Goal: Check status: Check status

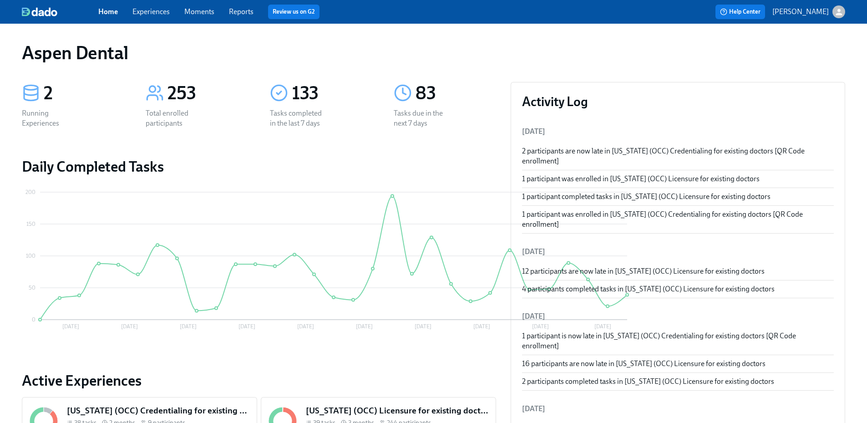
click at [226, 7] on div "Home Experiences Moments Reports Review us on G2" at bounding box center [284, 12] width 373 height 15
click at [237, 10] on link "Reports" at bounding box center [241, 11] width 25 height 9
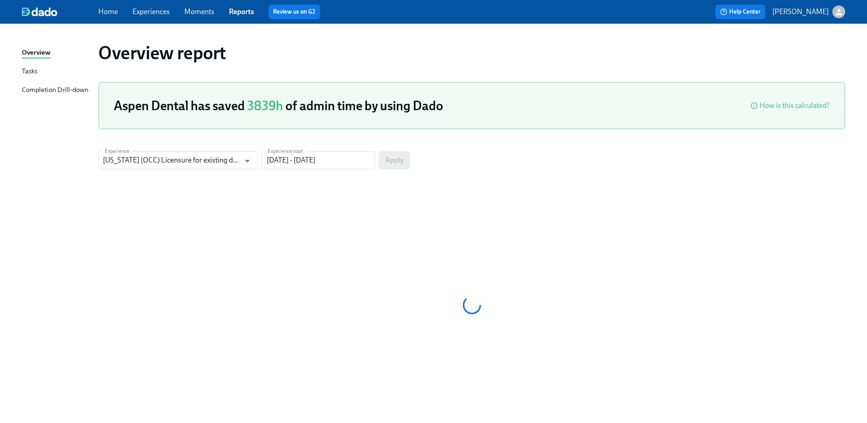
click at [66, 91] on div "Completion Drill-down" at bounding box center [55, 90] width 66 height 11
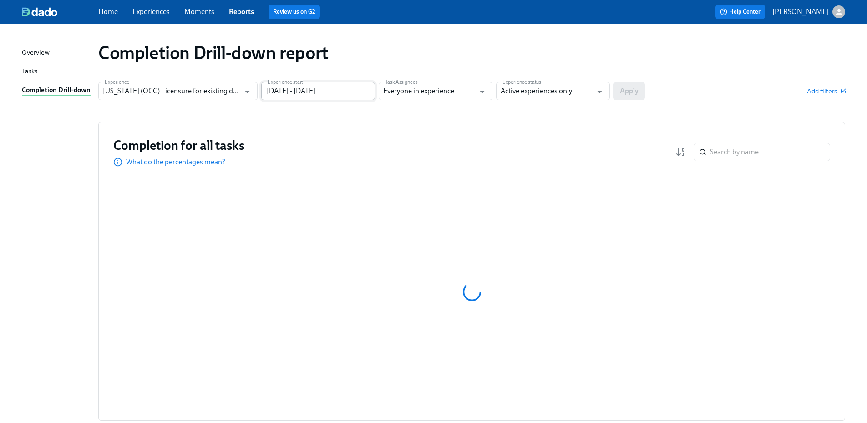
click at [363, 97] on input "05/27/2025 - 08/25/2025" at bounding box center [318, 91] width 114 height 18
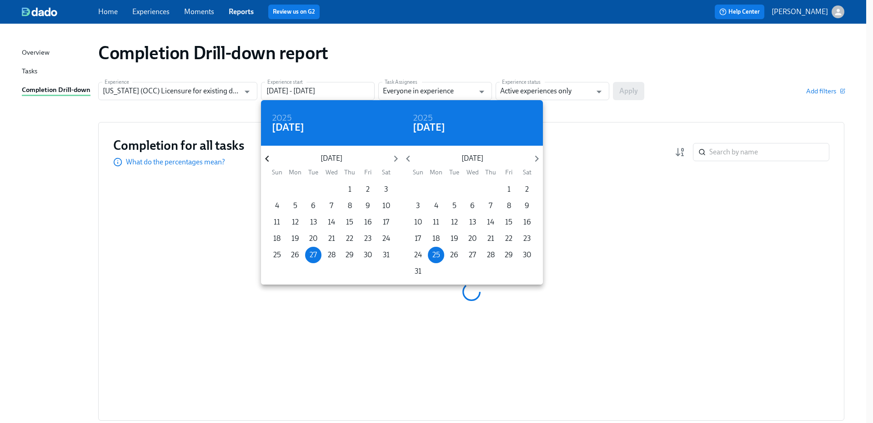
click at [264, 159] on icon "button" at bounding box center [267, 158] width 12 height 12
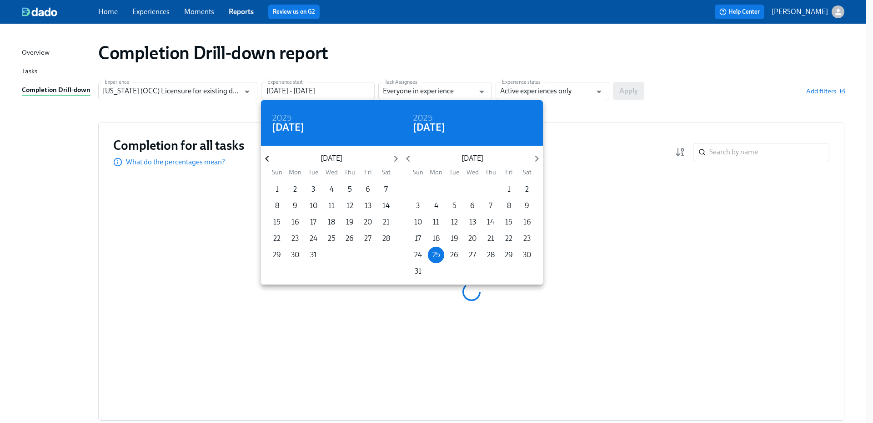
click at [264, 159] on icon "button" at bounding box center [267, 158] width 12 height 12
click at [350, 190] on p "1" at bounding box center [349, 189] width 3 height 10
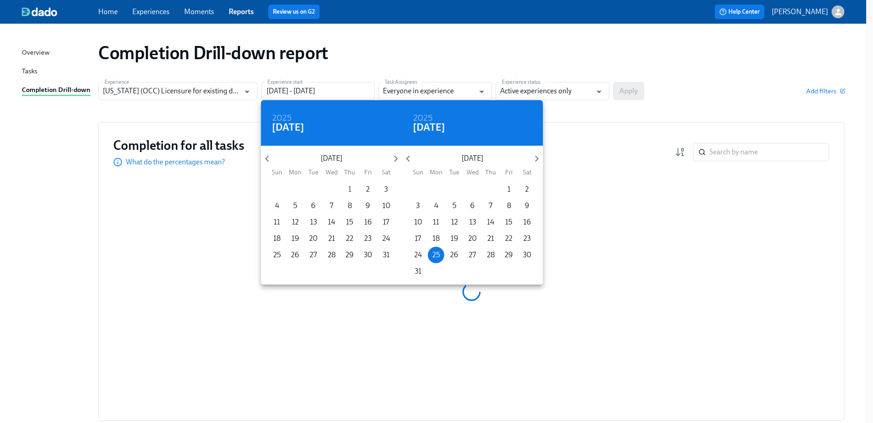
type input "08/01/2024 - 08/25/2025"
click at [576, 96] on div at bounding box center [436, 211] width 873 height 423
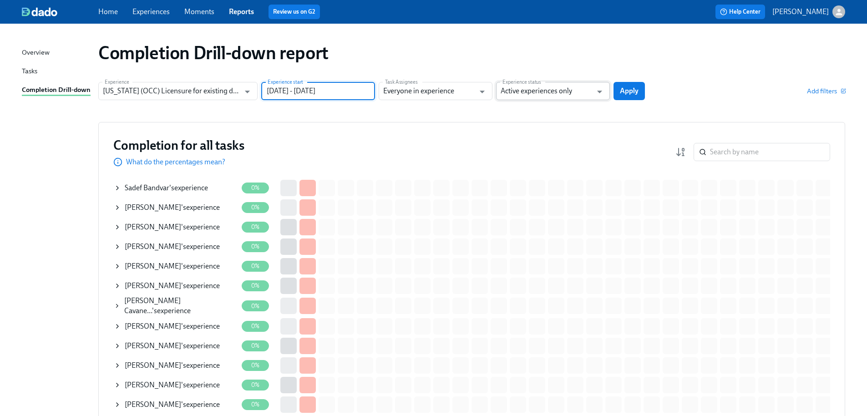
click at [565, 92] on input "Active experiences only" at bounding box center [545, 91] width 91 height 18
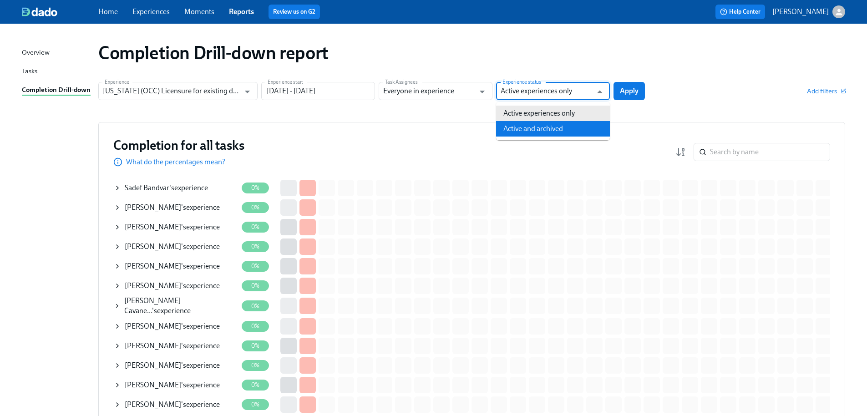
click at [564, 128] on li "Active and archived" at bounding box center [553, 128] width 114 height 15
type input "Active and archived"
click at [633, 96] on button "Apply" at bounding box center [628, 91] width 31 height 18
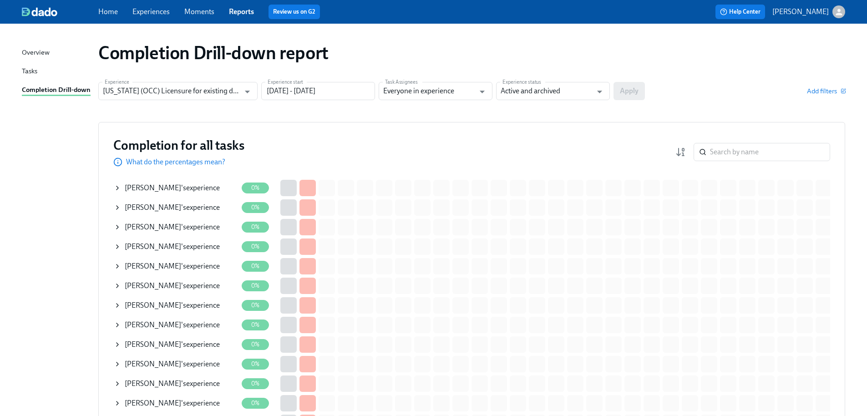
click at [773, 55] on div "Completion Drill-down report" at bounding box center [471, 53] width 747 height 22
click at [754, 151] on input "search" at bounding box center [770, 152] width 120 height 18
click at [756, 146] on input "search" at bounding box center [770, 152] width 120 height 18
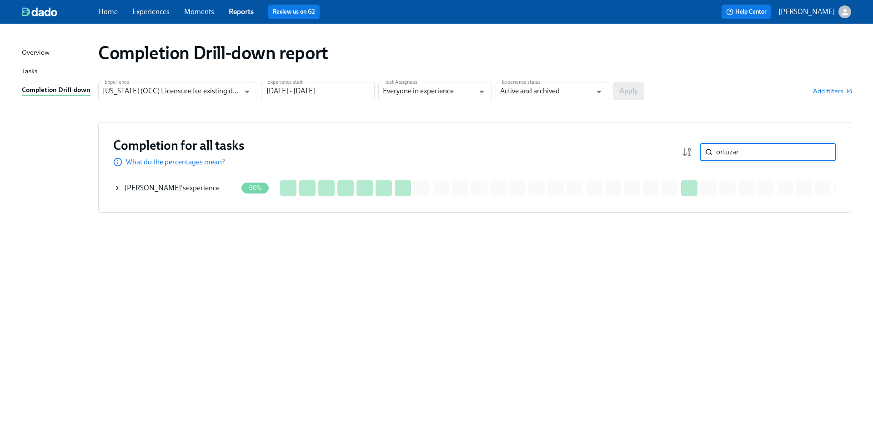
type input "ortuzar"
click at [171, 189] on span "[PERSON_NAME]" at bounding box center [153, 187] width 56 height 9
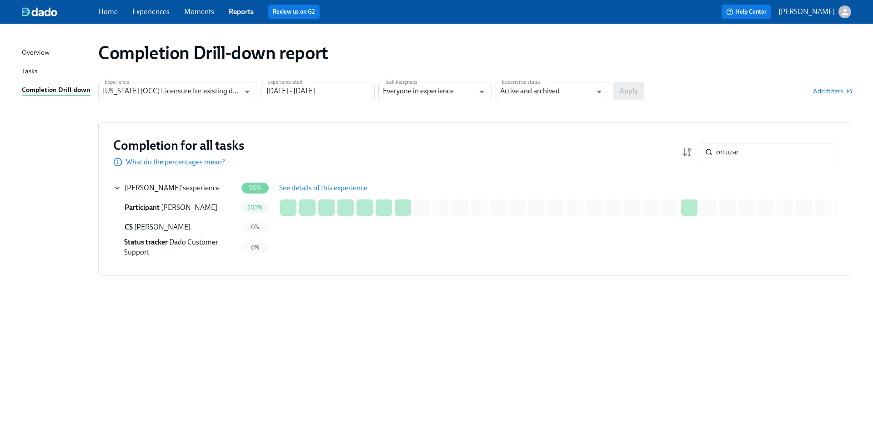
click at [305, 187] on span "See details of this experience" at bounding box center [323, 187] width 88 height 9
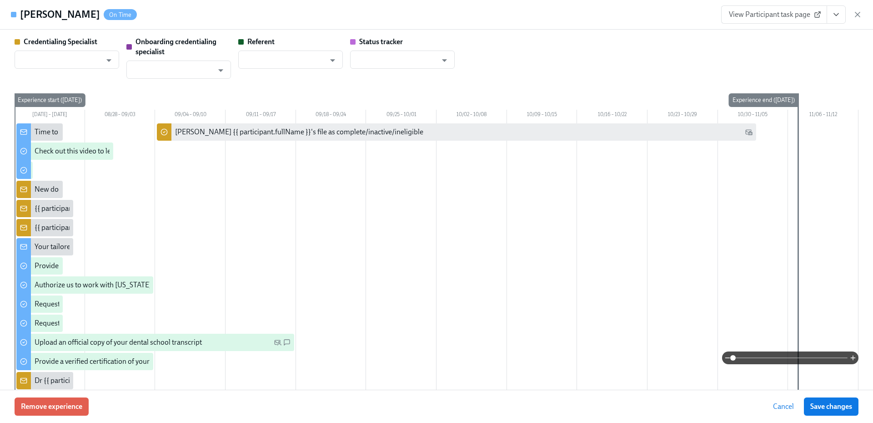
click at [758, 24] on div "Claudia Ortuzar On Time View Participant task page" at bounding box center [436, 15] width 873 height 30
click at [759, 18] on span "View Participant task page" at bounding box center [774, 14] width 91 height 9
type input "[PERSON_NAME]"
type input "Laura Miller"
type input "Dado Customer Support"
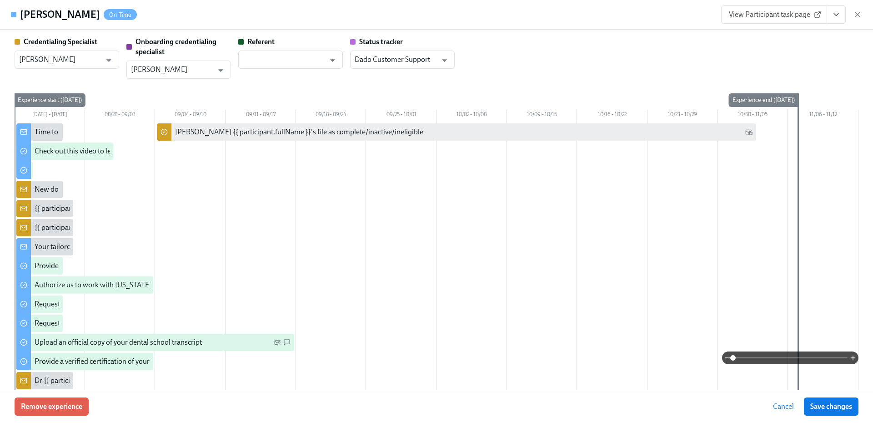
click at [754, 13] on span "View Participant task page" at bounding box center [774, 14] width 91 height 9
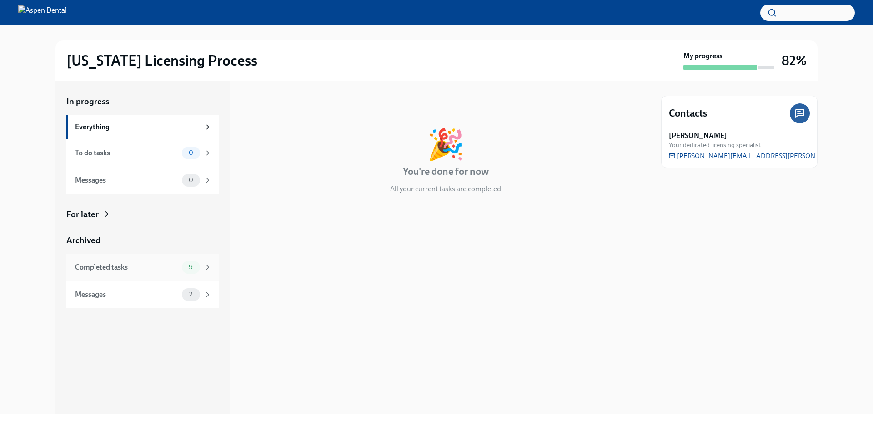
click at [152, 270] on div "Completed tasks" at bounding box center [126, 267] width 103 height 10
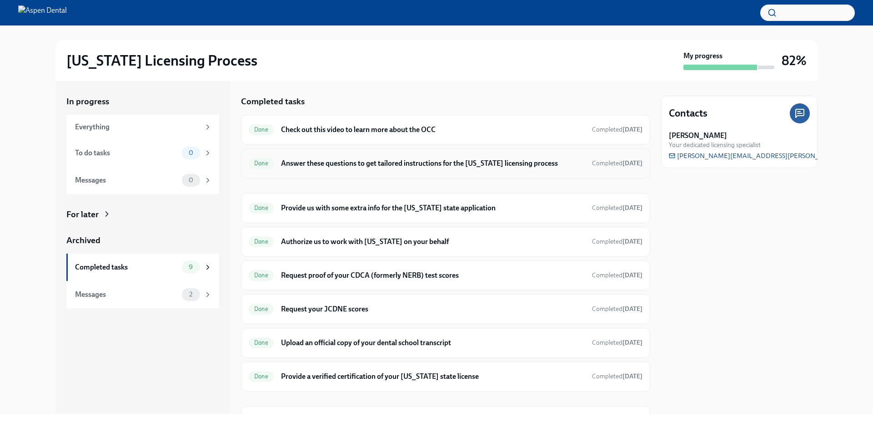
click at [352, 170] on div "Done Answer these questions to get tailored instructions for the Illinois licen…" at bounding box center [446, 163] width 394 height 15
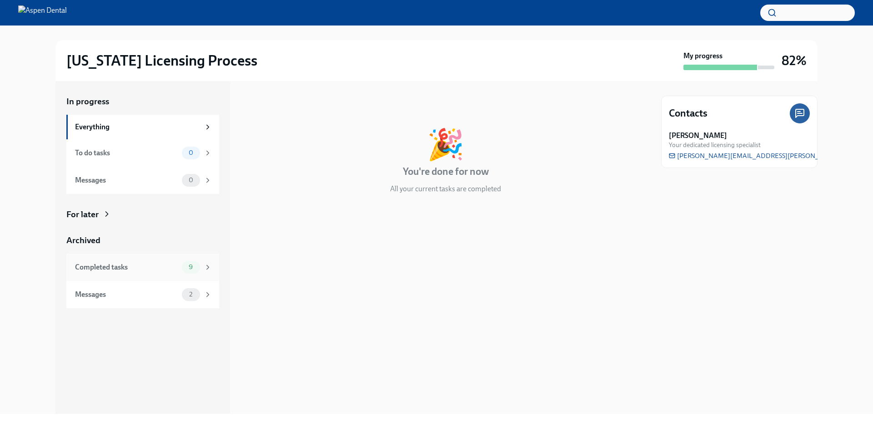
click at [145, 270] on div "Completed tasks" at bounding box center [126, 267] width 103 height 10
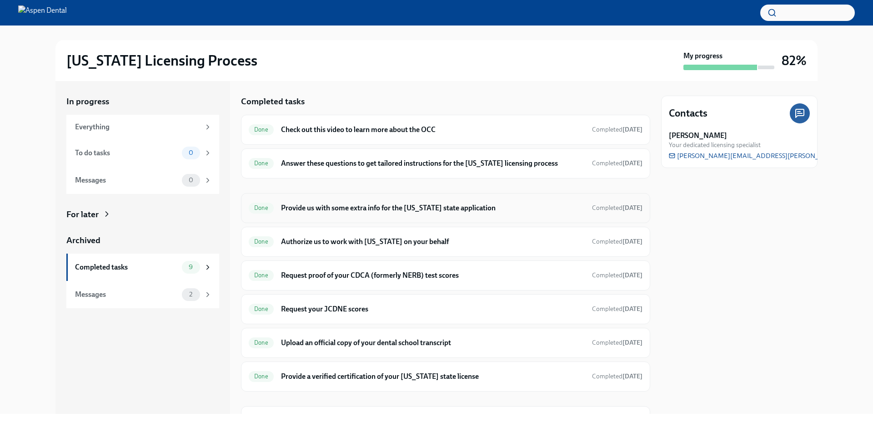
click at [370, 207] on h6 "Provide us with some extra info for the [US_STATE] state application" at bounding box center [433, 208] width 304 height 10
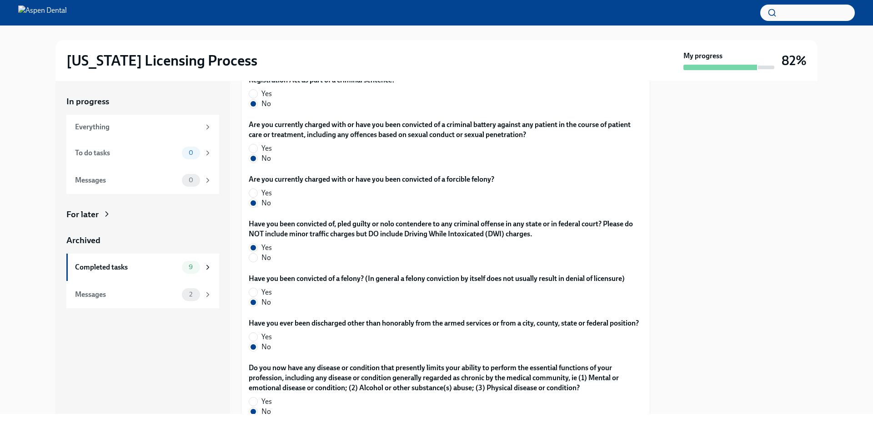
scroll to position [1554, 0]
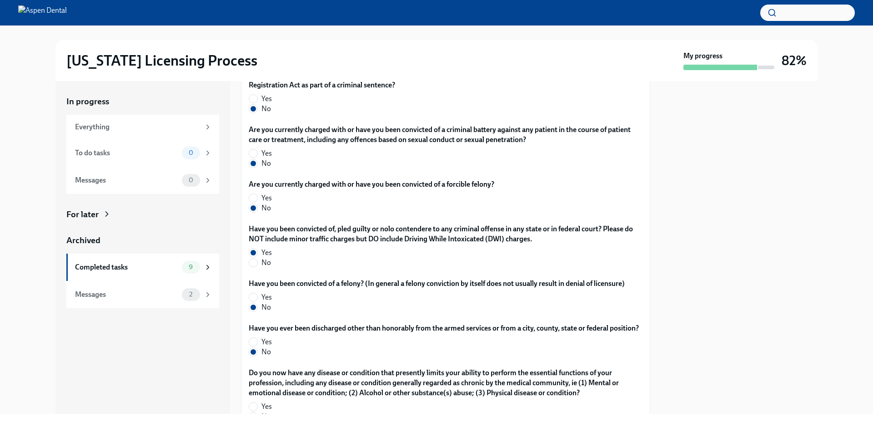
click at [782, 296] on div at bounding box center [739, 247] width 156 height 333
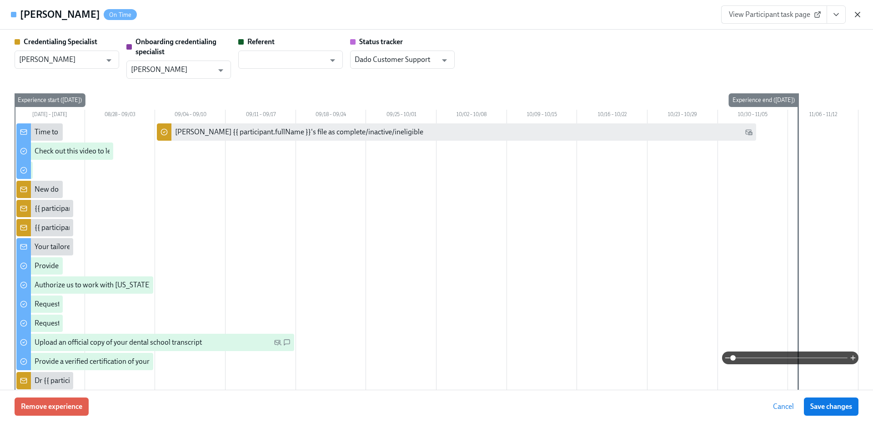
click at [859, 11] on icon "button" at bounding box center [857, 14] width 9 height 9
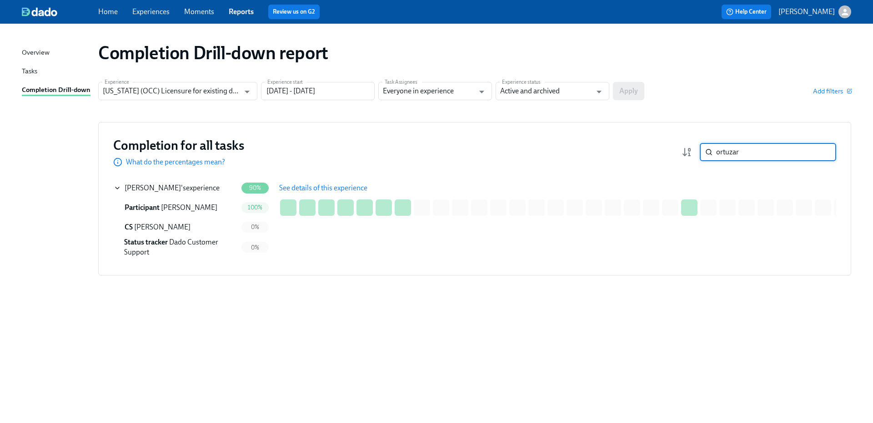
drag, startPoint x: 747, startPoint y: 153, endPoint x: 696, endPoint y: 146, distance: 51.9
click at [696, 146] on div "ortuzar ​" at bounding box center [759, 152] width 155 height 18
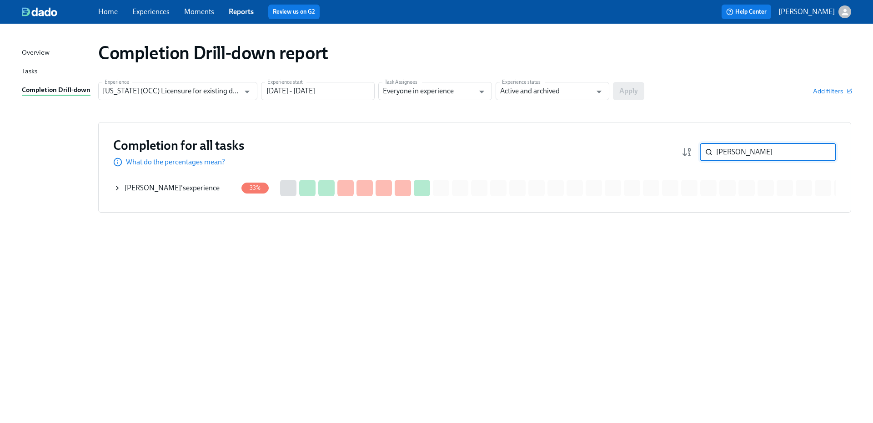
click at [170, 185] on div "Ian Day 's experience" at bounding box center [172, 188] width 95 height 10
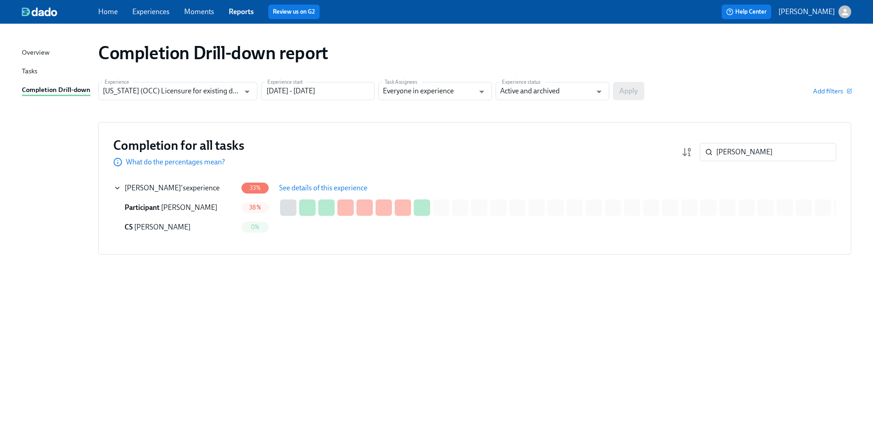
click at [301, 184] on span "See details of this experience" at bounding box center [323, 187] width 88 height 9
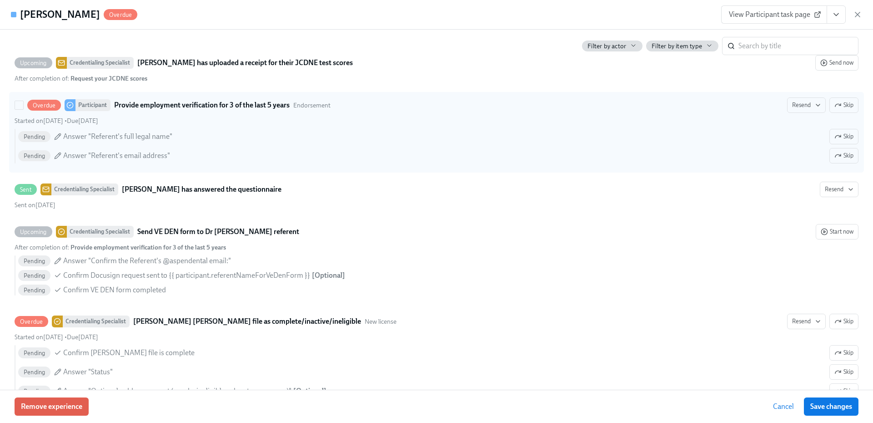
scroll to position [1894, 0]
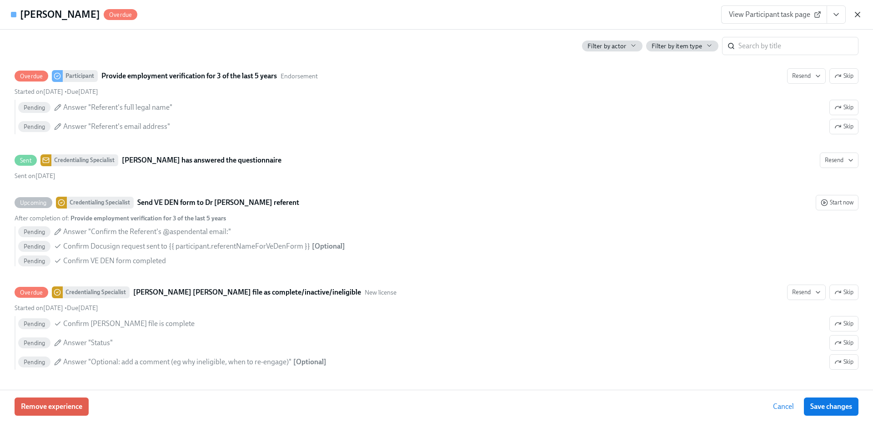
click at [857, 15] on icon "button" at bounding box center [857, 14] width 9 height 9
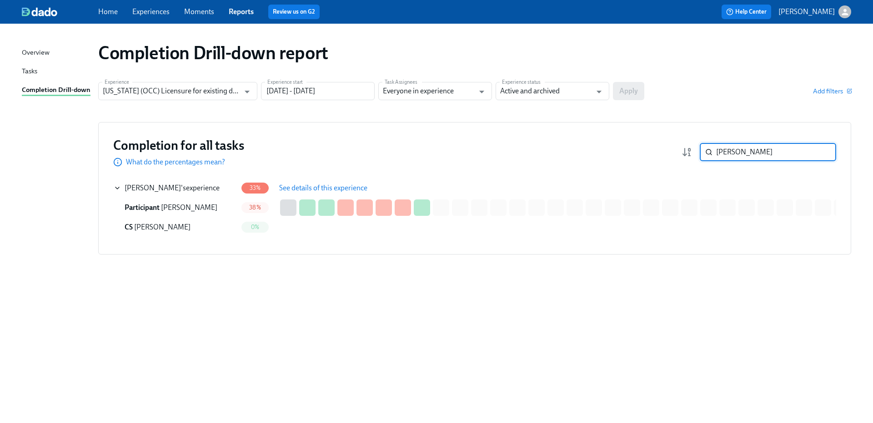
drag, startPoint x: 709, startPoint y: 146, endPoint x: 690, endPoint y: 146, distance: 19.1
click at [690, 146] on div "ian day ​" at bounding box center [759, 152] width 155 height 18
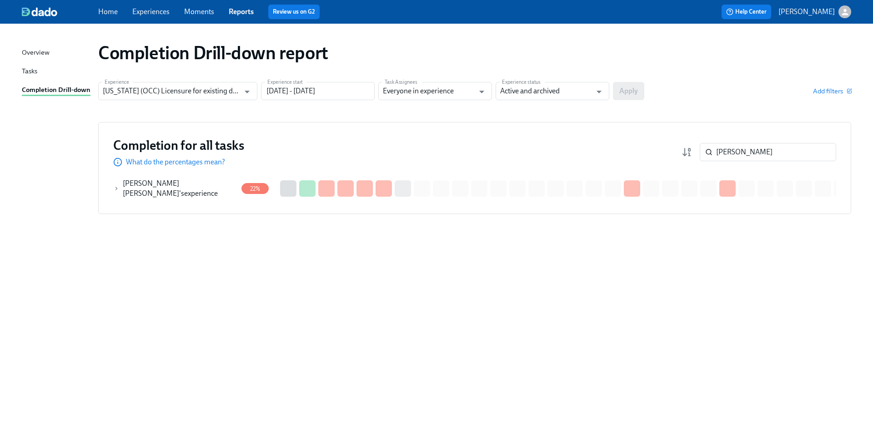
click at [223, 187] on div "W. ALVAREZ SUAREZ 's experience" at bounding box center [180, 188] width 115 height 20
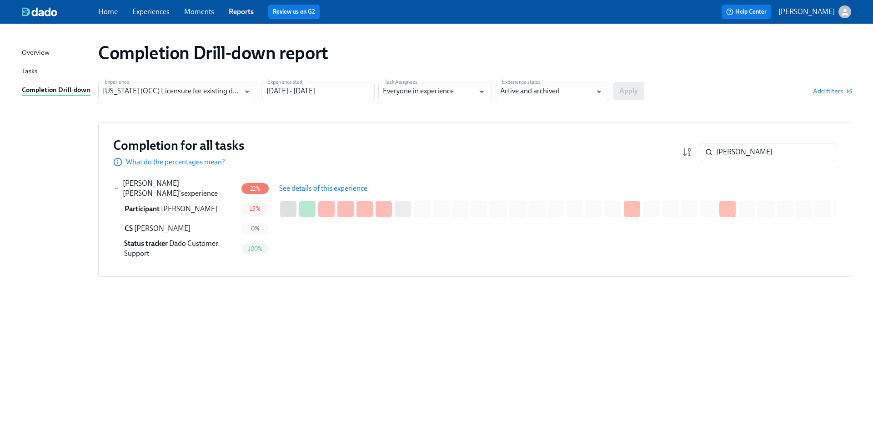
click at [350, 191] on span "See details of this experience" at bounding box center [323, 188] width 88 height 9
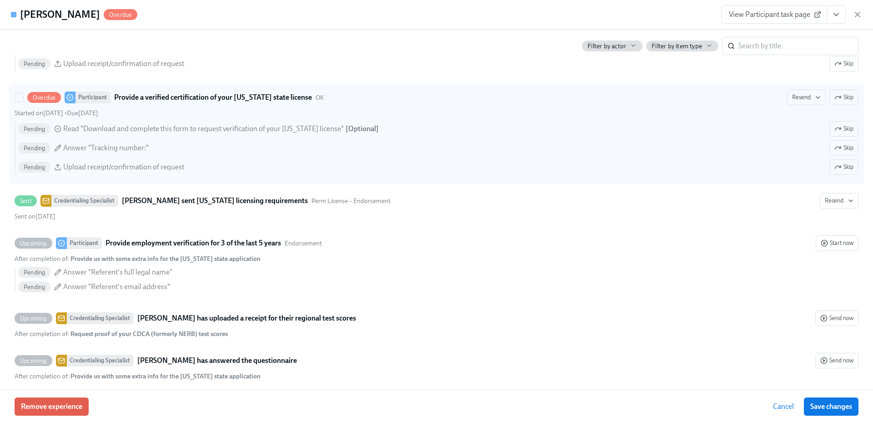
scroll to position [1968, 0]
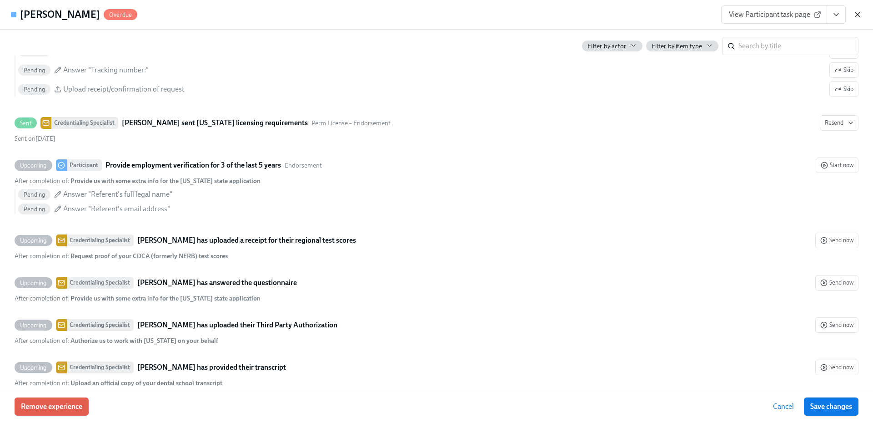
click at [858, 15] on icon "button" at bounding box center [857, 14] width 9 height 9
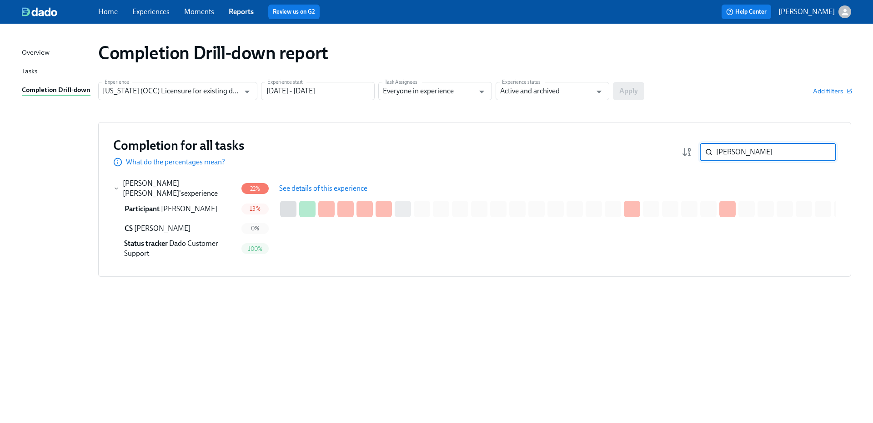
drag, startPoint x: 750, startPoint y: 153, endPoint x: 696, endPoint y: 154, distance: 53.7
click at [696, 154] on div "alvarez ​" at bounding box center [759, 152] width 155 height 18
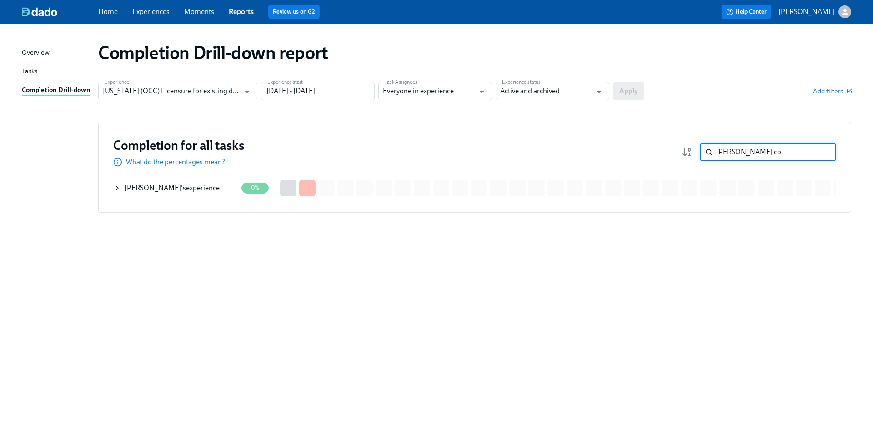
click at [189, 189] on div "david cole 's experience" at bounding box center [172, 188] width 95 height 10
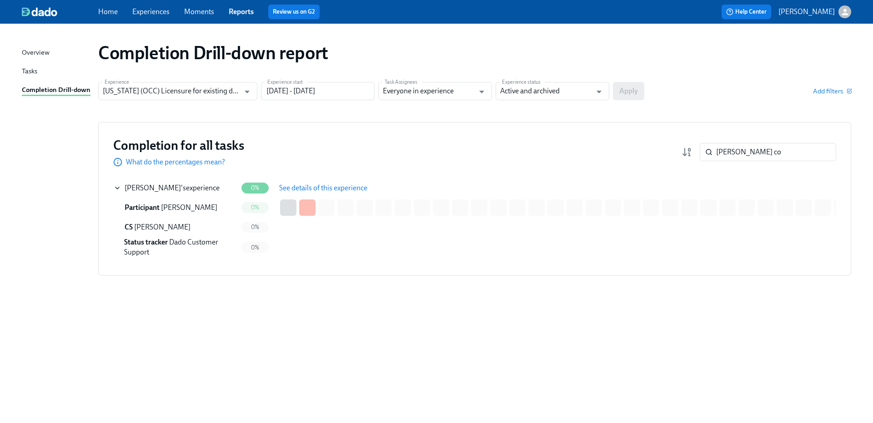
click at [308, 182] on button "See details of this experience" at bounding box center [323, 188] width 101 height 18
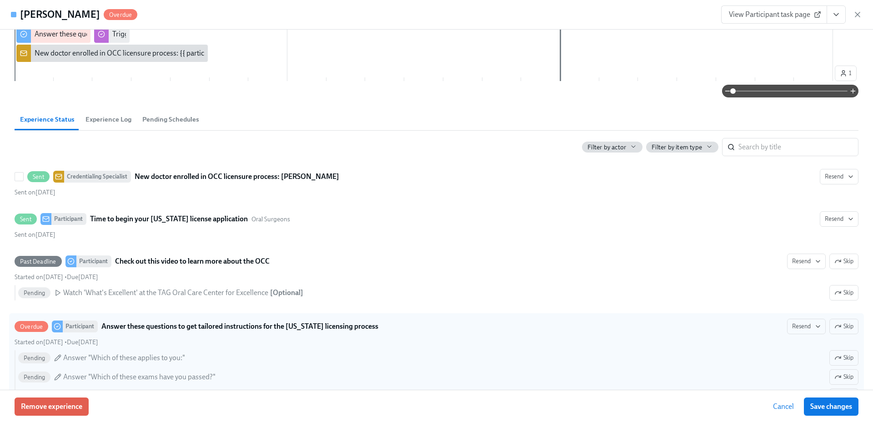
scroll to position [182, 0]
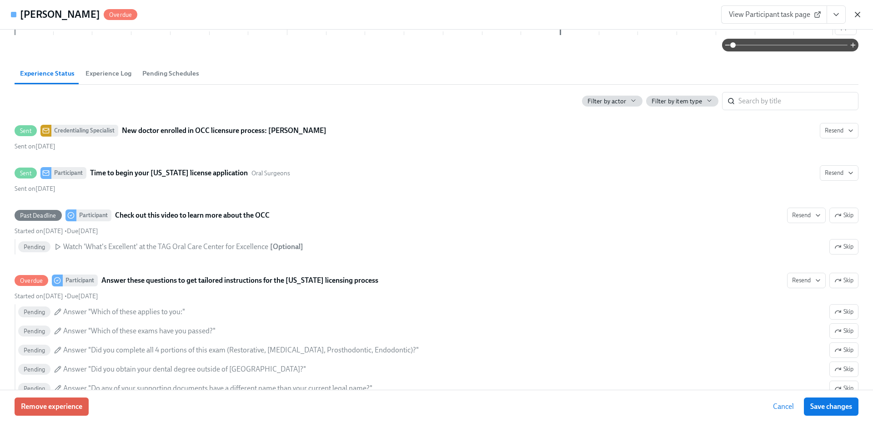
click at [859, 12] on icon "button" at bounding box center [857, 14] width 9 height 9
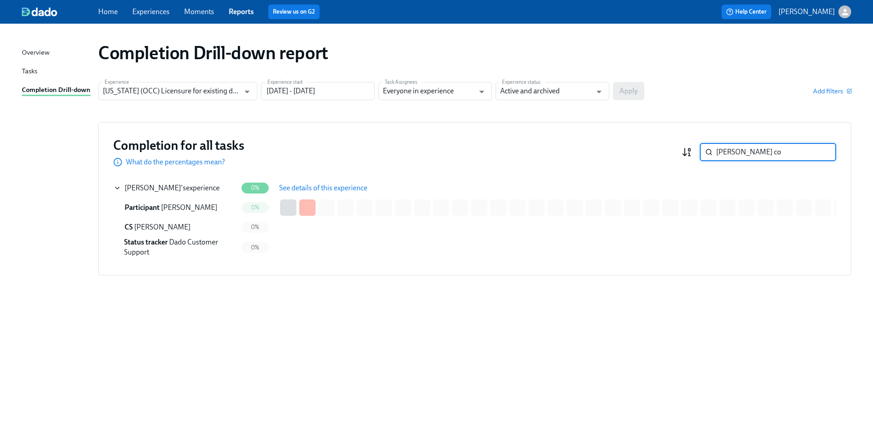
drag, startPoint x: 751, startPoint y: 150, endPoint x: 688, endPoint y: 152, distance: 63.3
click at [688, 152] on div "david co ​" at bounding box center [759, 152] width 155 height 18
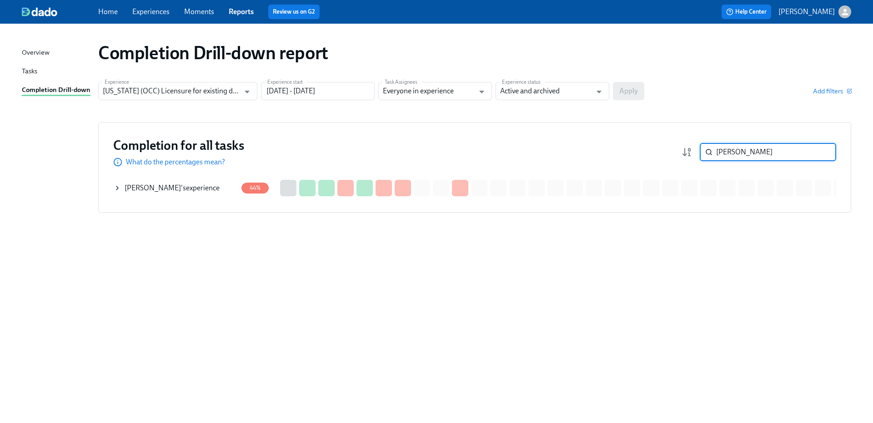
click at [208, 188] on div "Ross Stanley 's experience" at bounding box center [176, 188] width 124 height 18
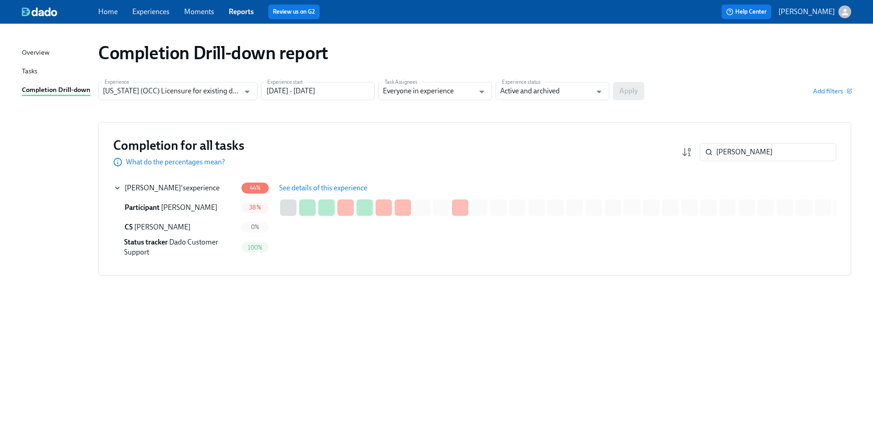
click at [311, 189] on span "See details of this experience" at bounding box center [323, 187] width 88 height 9
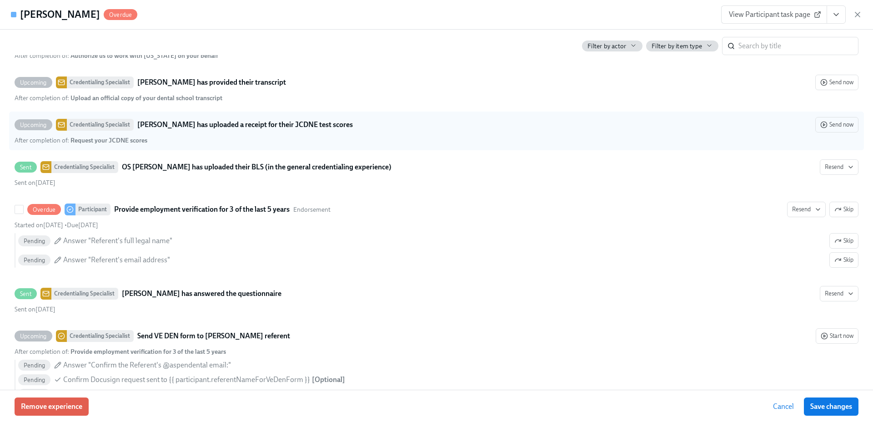
scroll to position [1941, 0]
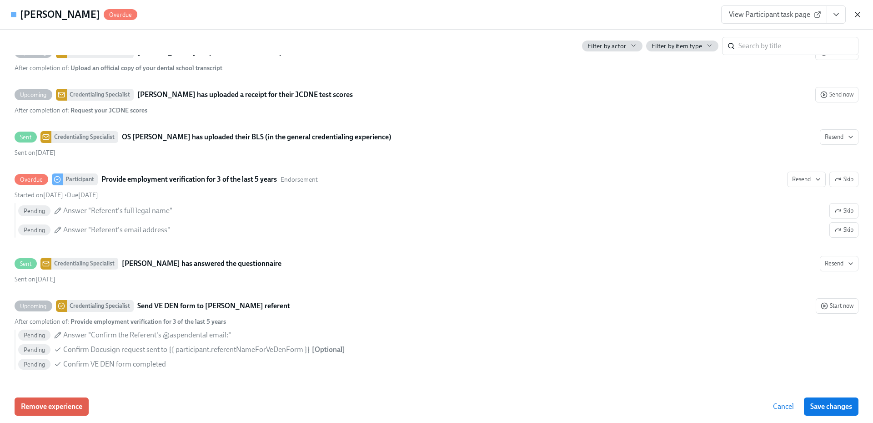
click at [855, 13] on icon "button" at bounding box center [857, 14] width 9 height 9
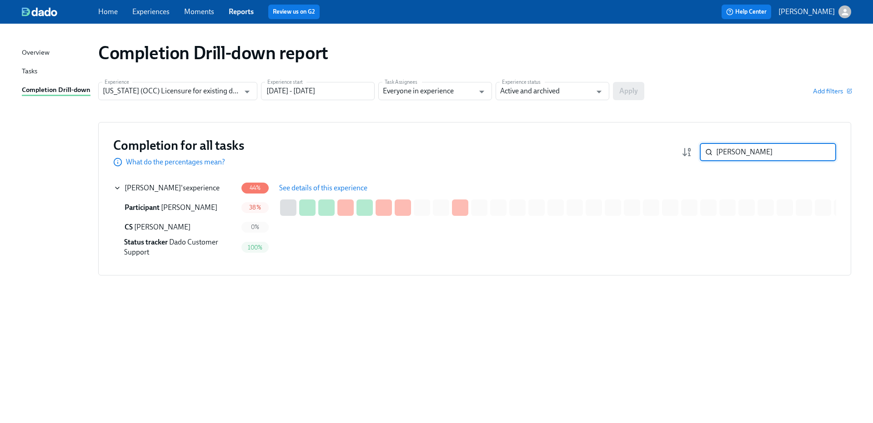
drag, startPoint x: 749, startPoint y: 154, endPoint x: 701, endPoint y: 151, distance: 48.3
click at [701, 151] on div "ross s ​" at bounding box center [768, 152] width 136 height 18
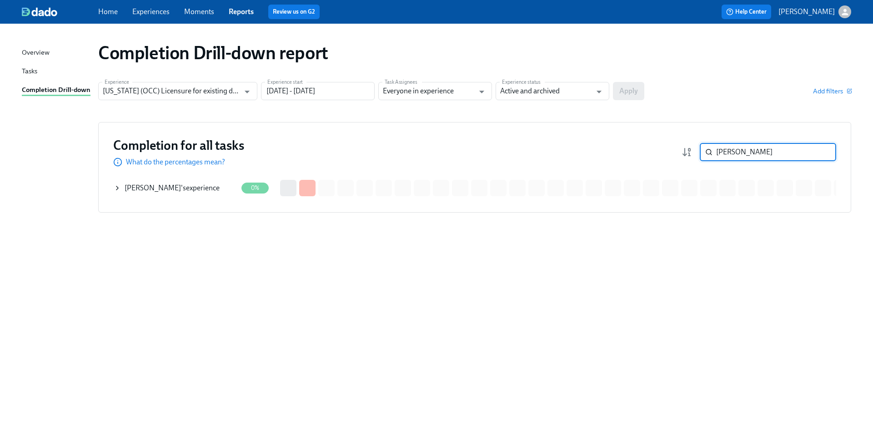
type input "shabaz"
click at [210, 186] on div "[PERSON_NAME] 's experience" at bounding box center [176, 188] width 124 height 18
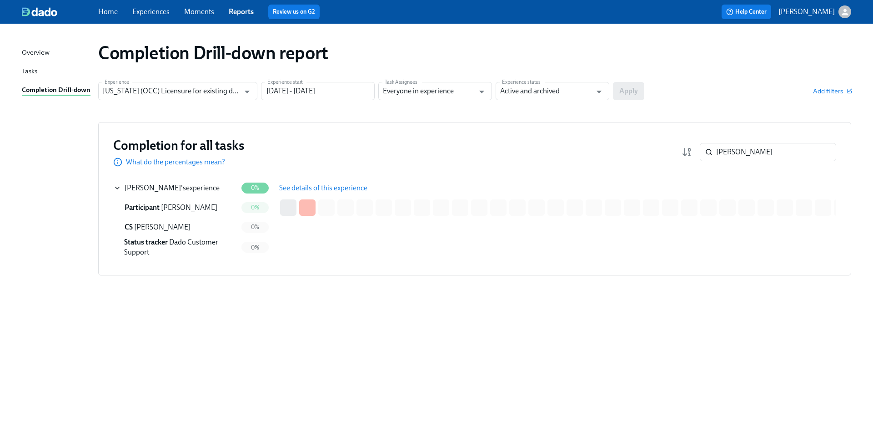
click at [297, 190] on span "See details of this experience" at bounding box center [323, 187] width 88 height 9
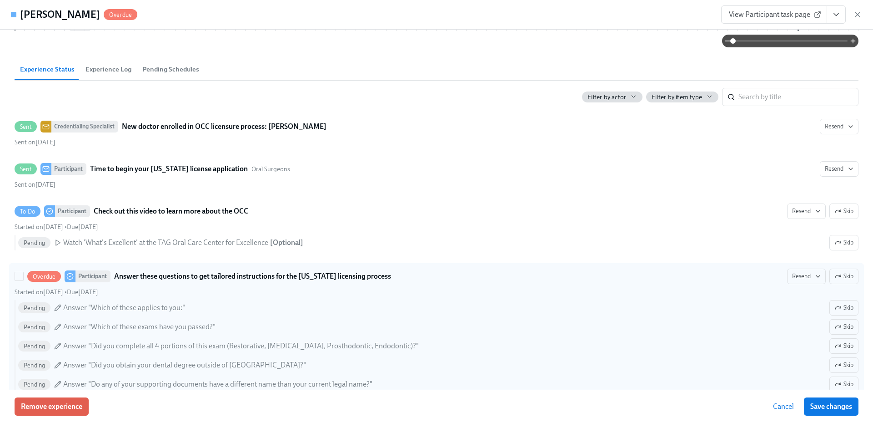
scroll to position [173, 0]
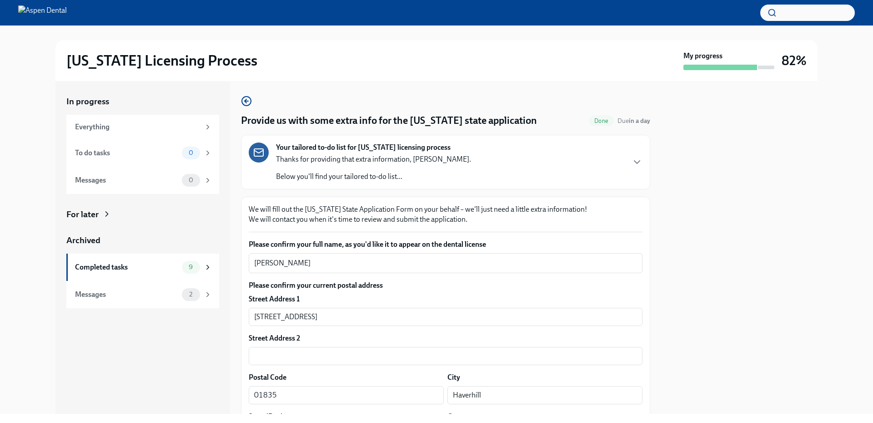
scroll to position [1554, 0]
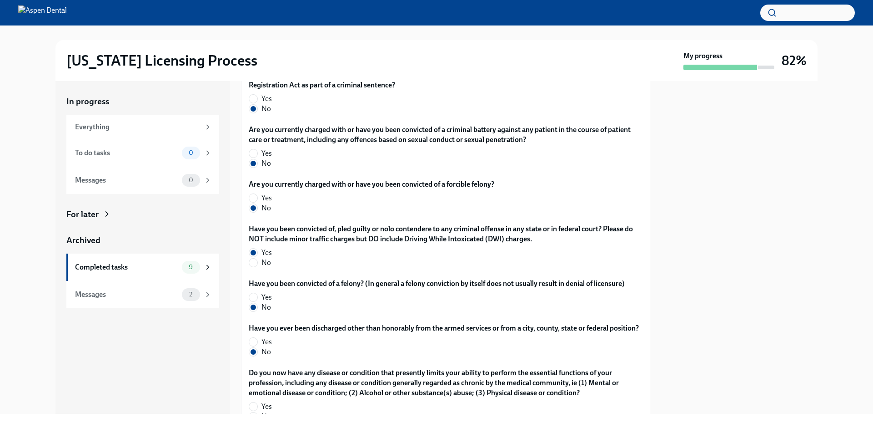
click at [747, 373] on div at bounding box center [739, 247] width 156 height 333
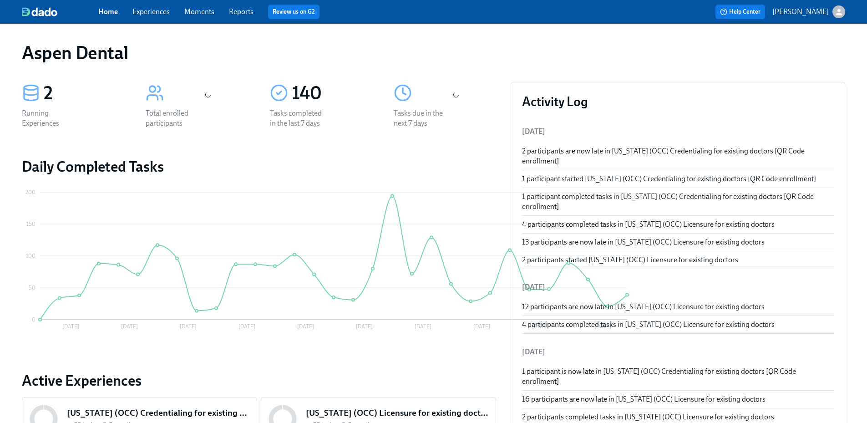
scroll to position [136, 0]
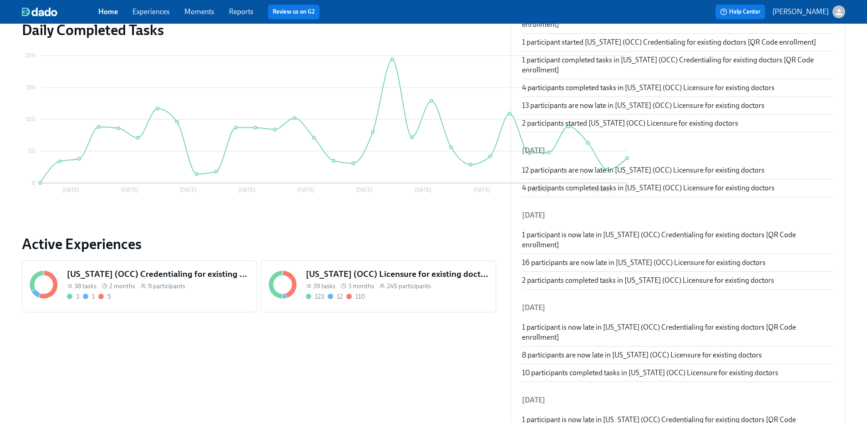
click at [227, 7] on div "Home Experiences Moments Reports Review us on G2" at bounding box center [284, 12] width 373 height 15
click at [235, 12] on link "Reports" at bounding box center [241, 11] width 25 height 9
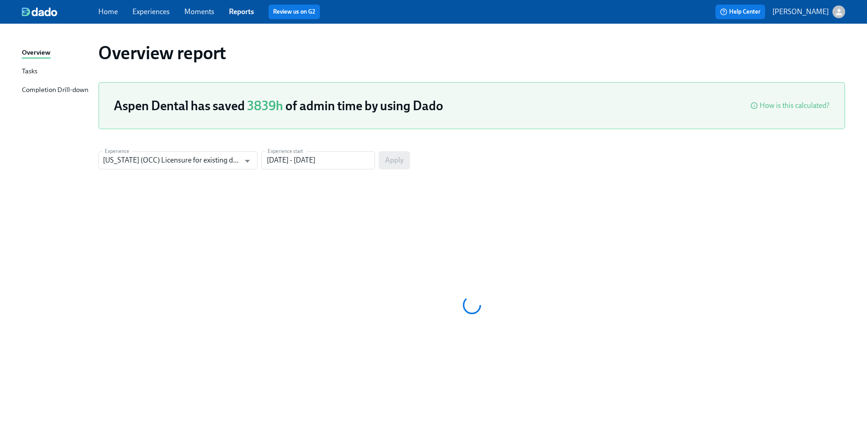
click at [75, 91] on div "Completion Drill-down" at bounding box center [55, 90] width 66 height 11
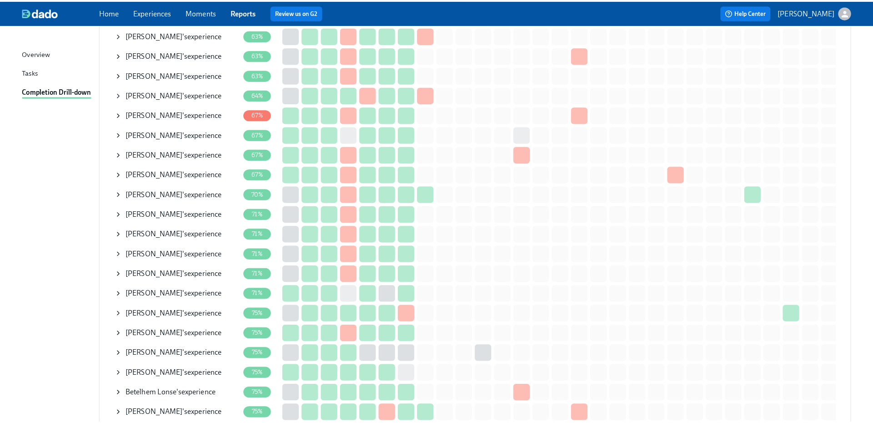
scroll to position [2184, 0]
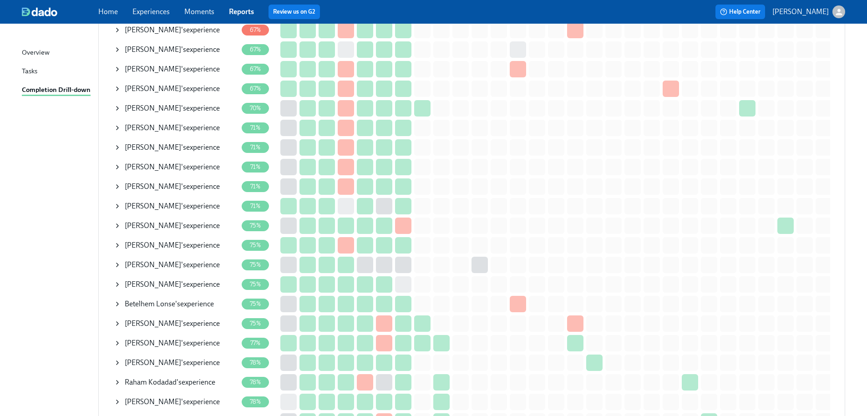
drag, startPoint x: 183, startPoint y: 197, endPoint x: 235, endPoint y: 197, distance: 51.9
click at [183, 201] on div "Eshani Shah 's experience" at bounding box center [172, 206] width 95 height 10
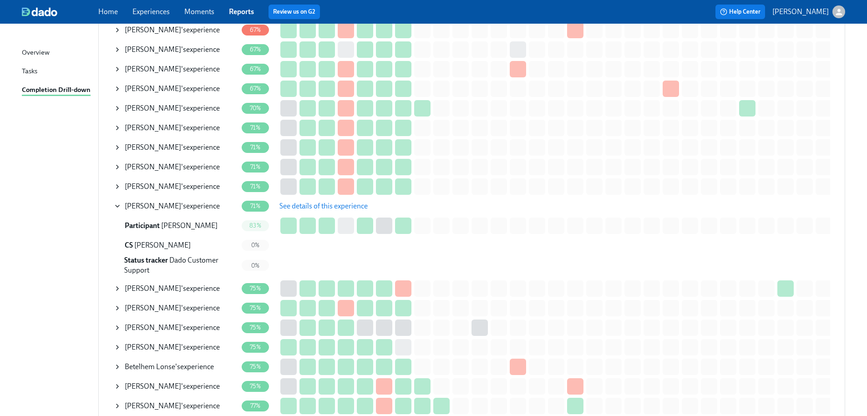
click at [307, 202] on span "See details of this experience" at bounding box center [323, 206] width 88 height 9
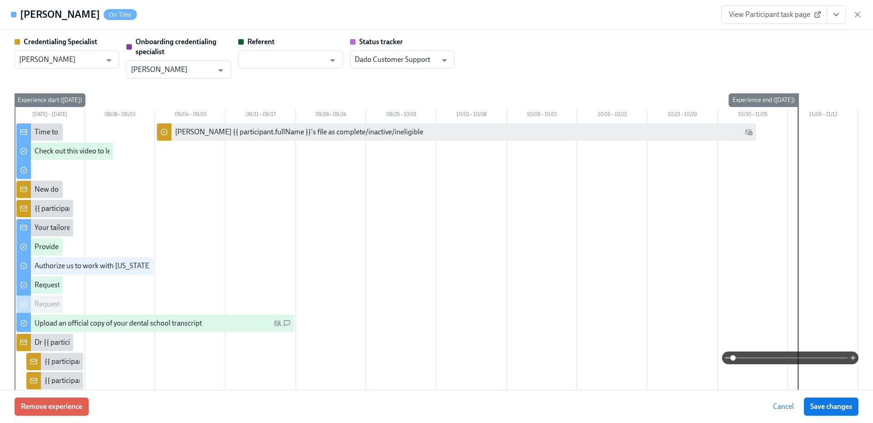
click at [769, 14] on span "View Participant task page" at bounding box center [774, 14] width 91 height 9
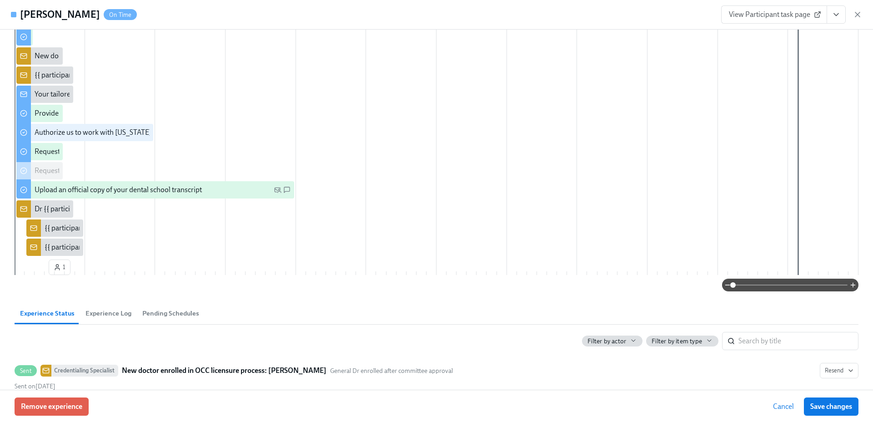
scroll to position [0, 0]
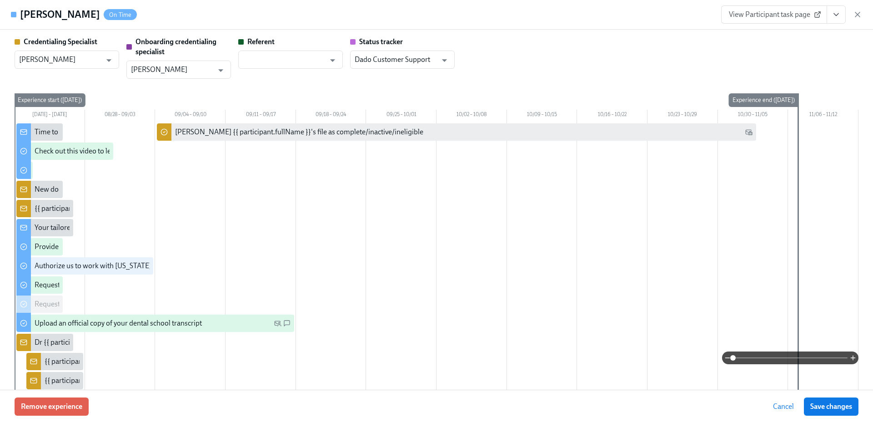
click at [783, 21] on link "View Participant task page" at bounding box center [774, 14] width 106 height 18
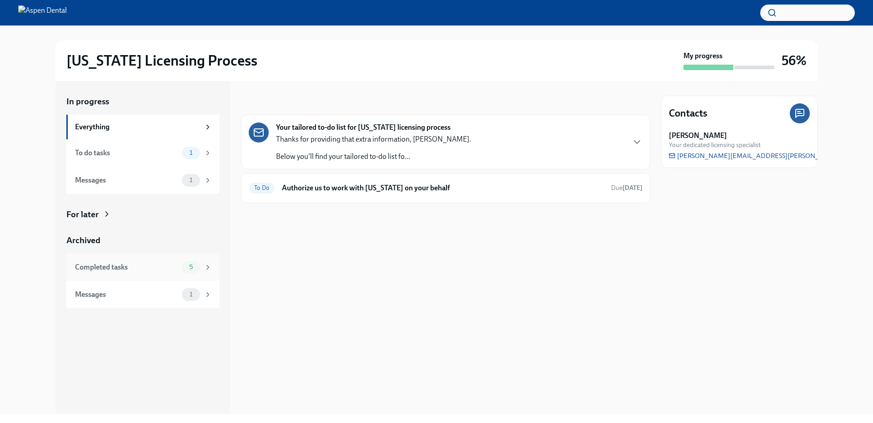
click at [137, 263] on div "Completed tasks" at bounding box center [126, 267] width 103 height 10
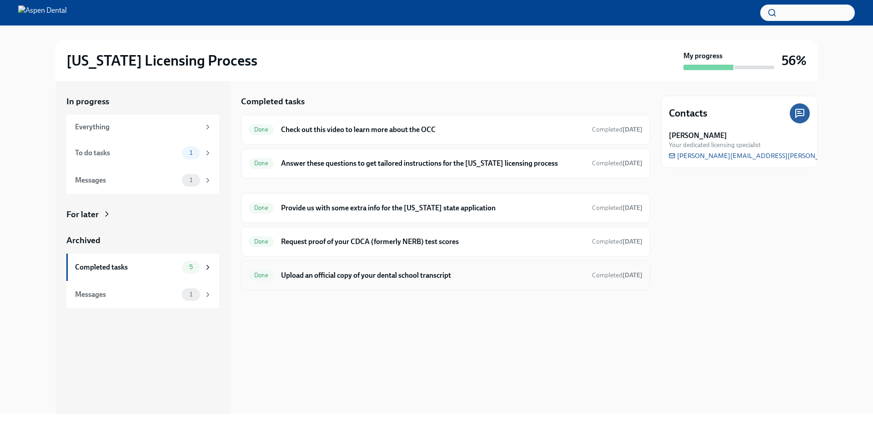
click at [427, 275] on h6 "Upload an official copy of your dental school transcript" at bounding box center [433, 275] width 304 height 10
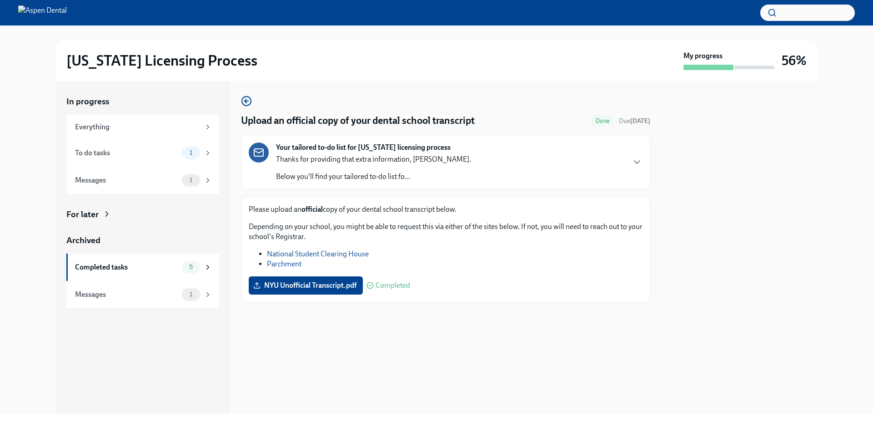
click at [601, 348] on div "Upload an official copy of your dental school transcript Done Due [DATE] Your t…" at bounding box center [445, 247] width 409 height 333
click at [739, 328] on div at bounding box center [739, 247] width 156 height 333
click at [740, 173] on div at bounding box center [739, 247] width 156 height 333
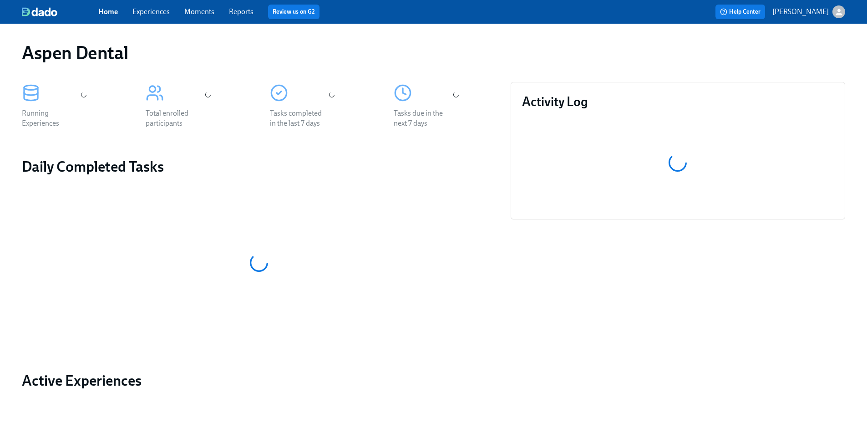
click at [244, 11] on link "Reports" at bounding box center [241, 11] width 25 height 9
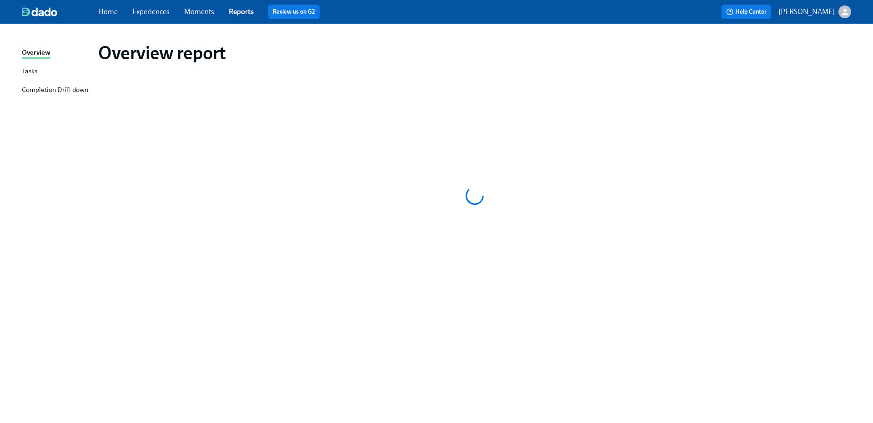
click at [80, 92] on div "Completion Drill-down" at bounding box center [55, 90] width 66 height 11
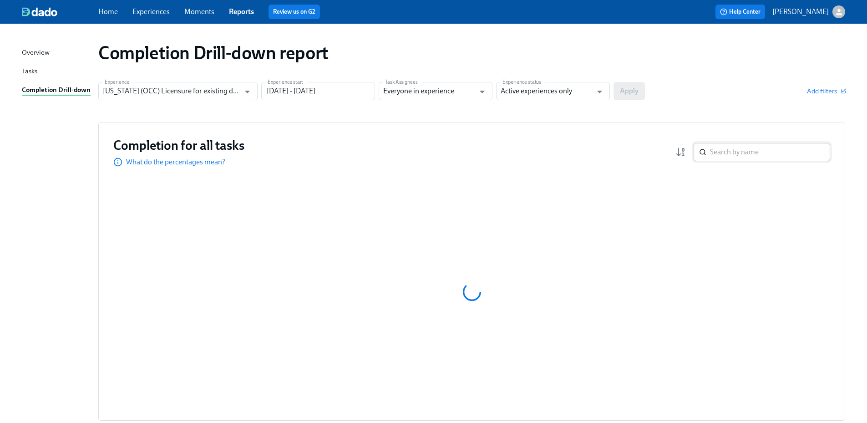
click at [733, 152] on input "search" at bounding box center [770, 152] width 120 height 18
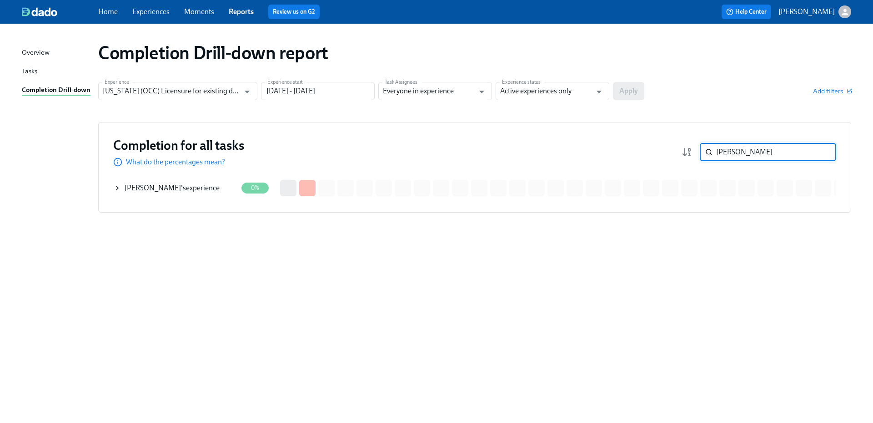
type input "[PERSON_NAME]"
click at [204, 192] on div "[PERSON_NAME] 's experience" at bounding box center [172, 188] width 95 height 10
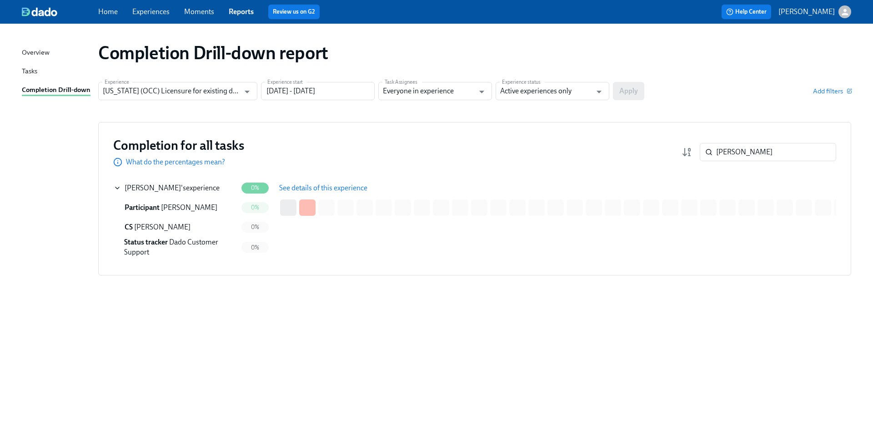
click at [305, 187] on span "See details of this experience" at bounding box center [323, 187] width 88 height 9
